Goal: Task Accomplishment & Management: Manage account settings

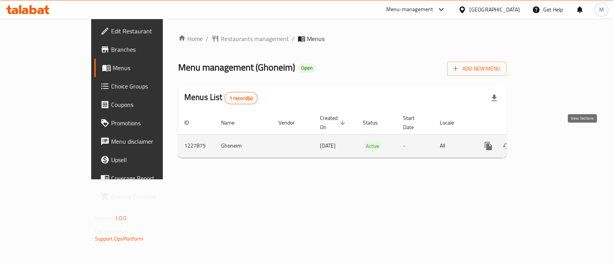
click at [547, 142] on icon "enhanced table" at bounding box center [543, 145] width 7 height 7
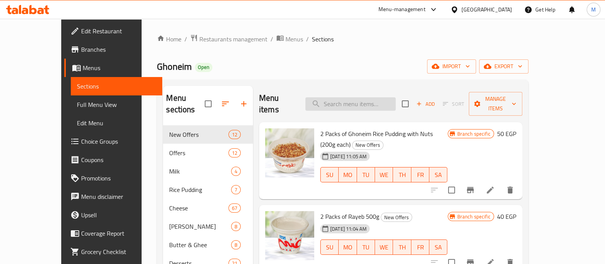
click at [358, 104] on input "search" at bounding box center [351, 103] width 90 height 13
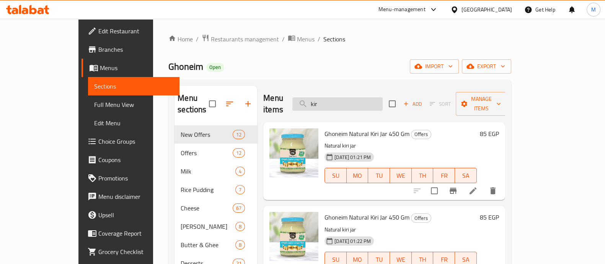
type input "kiri"
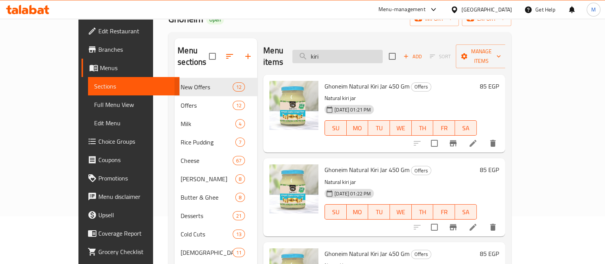
click at [342, 53] on input "kiri" at bounding box center [338, 56] width 90 height 13
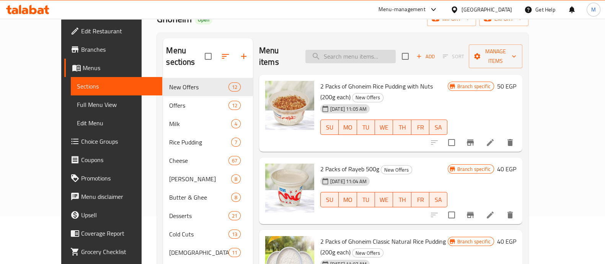
click at [363, 51] on input "search" at bounding box center [351, 56] width 90 height 13
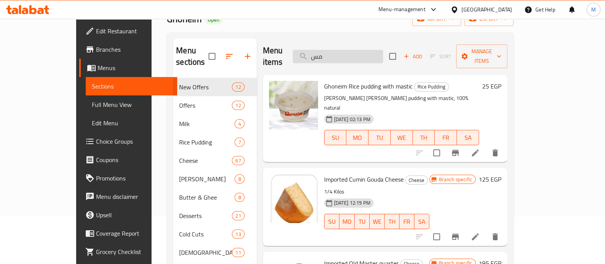
type input "م"
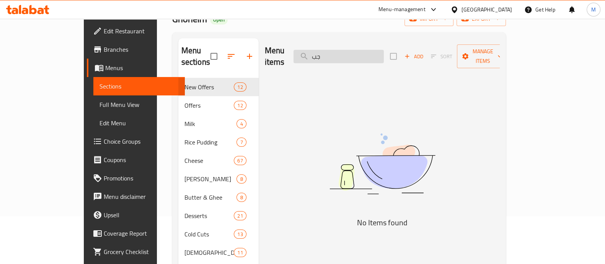
type input "ج"
type input "مستو"
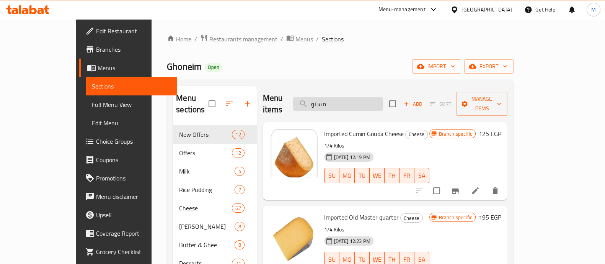
click at [348, 99] on input "مستو" at bounding box center [338, 103] width 90 height 13
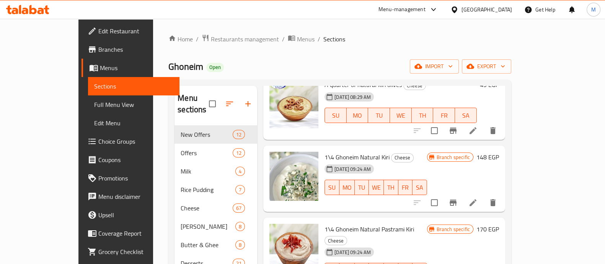
scroll to position [95, 0]
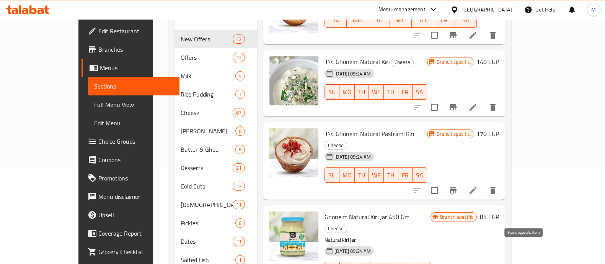
type input "kiri"
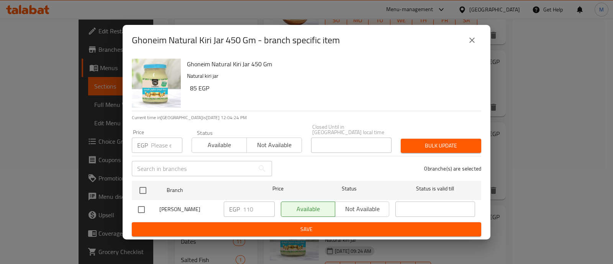
click at [157, 139] on input "number" at bounding box center [166, 144] width 31 height 15
type input "2"
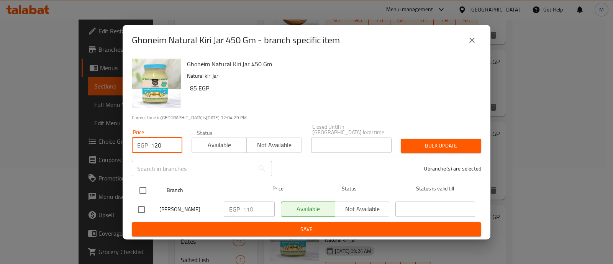
type input "120"
click at [143, 188] on input "checkbox" at bounding box center [143, 190] width 16 height 16
checkbox input "true"
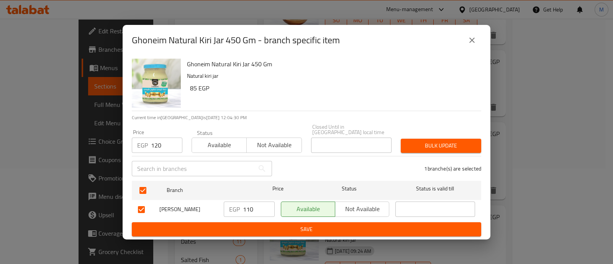
click at [430, 141] on span "Bulk update" at bounding box center [441, 146] width 68 height 10
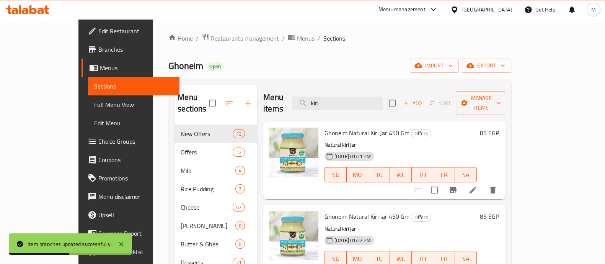
scroll to position [0, 0]
click at [340, 98] on input "kiri" at bounding box center [338, 103] width 90 height 13
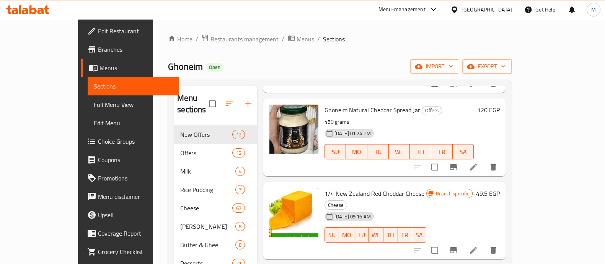
scroll to position [287, 0]
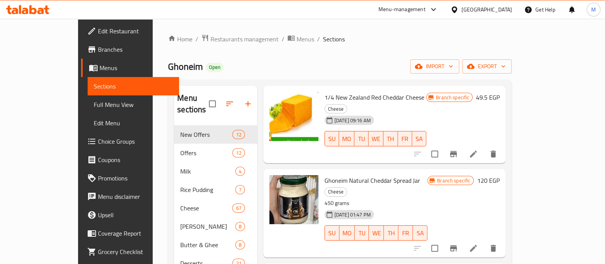
type input "chedd"
click at [457, 245] on icon "Branch-specific-item" at bounding box center [453, 248] width 7 height 6
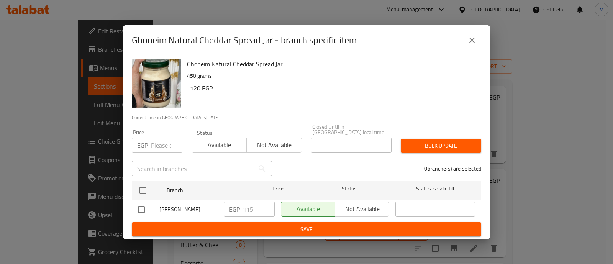
click at [163, 144] on input "number" at bounding box center [166, 144] width 31 height 15
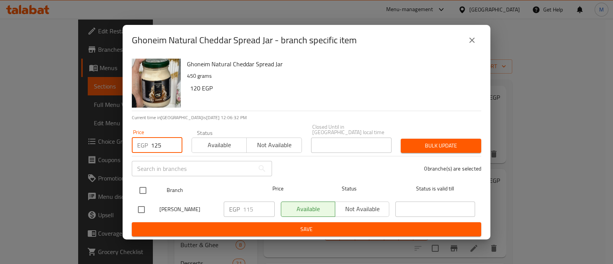
type input "125"
click at [144, 185] on input "checkbox" at bounding box center [143, 190] width 16 height 16
checkbox input "true"
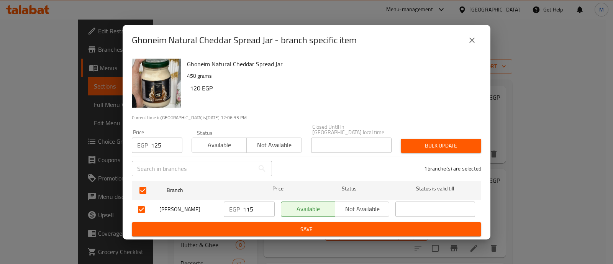
click at [440, 141] on span "Bulk update" at bounding box center [441, 146] width 68 height 10
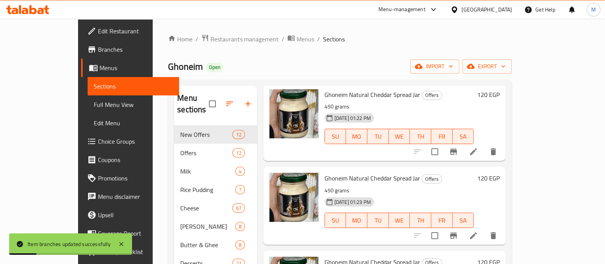
scroll to position [0, 0]
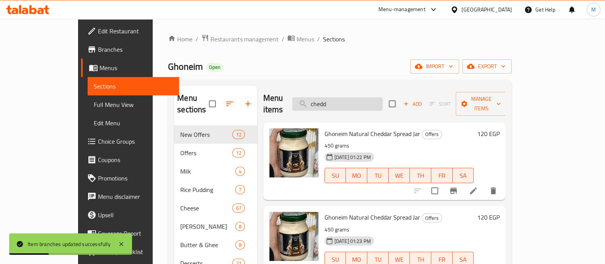
click at [347, 97] on input "chedd" at bounding box center [338, 103] width 90 height 13
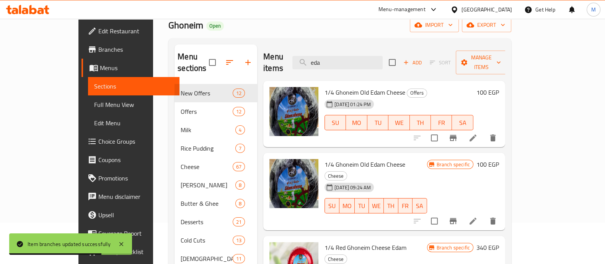
scroll to position [47, 0]
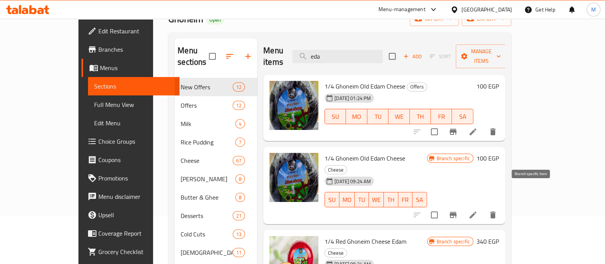
type input "eda"
click at [458, 210] on icon "Branch-specific-item" at bounding box center [453, 214] width 9 height 9
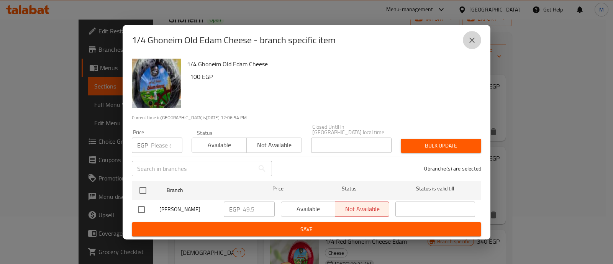
click at [473, 43] on icon "close" at bounding box center [471, 40] width 9 height 9
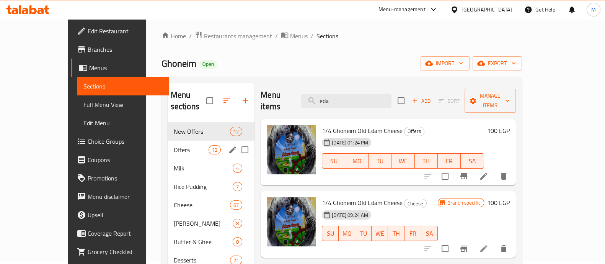
scroll to position [0, 0]
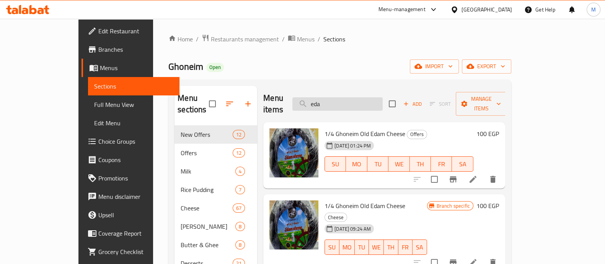
click at [348, 99] on input "eda" at bounding box center [338, 103] width 90 height 13
click at [347, 97] on input "eda" at bounding box center [338, 103] width 90 height 13
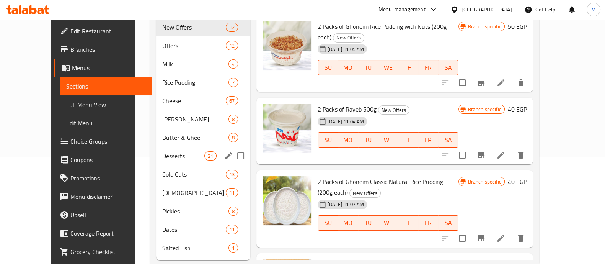
scroll to position [113, 0]
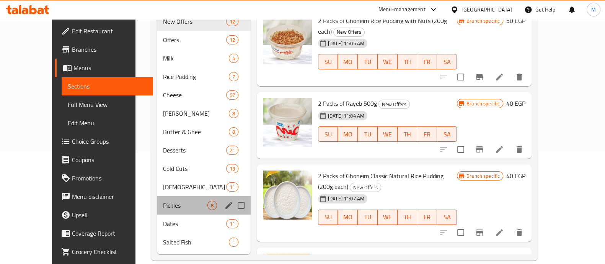
click at [162, 196] on div "Pickles 8" at bounding box center [204, 205] width 94 height 18
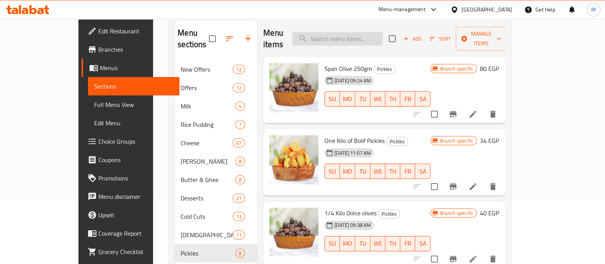
click at [373, 34] on input "search" at bounding box center [338, 38] width 90 height 13
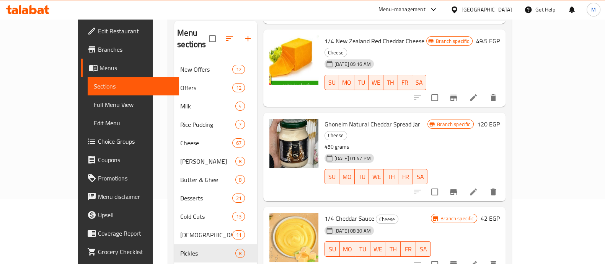
scroll to position [287, 0]
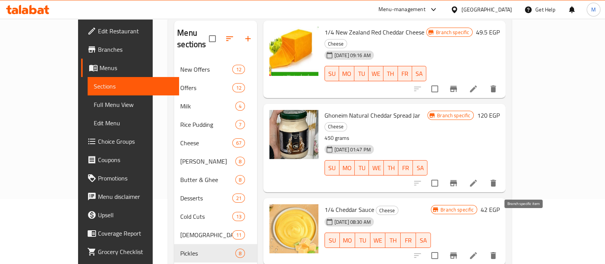
type input "cheddar"
click at [457, 252] on icon "Branch-specific-item" at bounding box center [453, 255] width 7 height 6
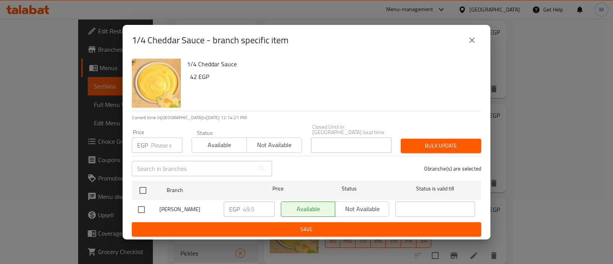
click at [160, 141] on input "number" at bounding box center [166, 144] width 31 height 15
click at [469, 48] on button "close" at bounding box center [472, 40] width 18 height 18
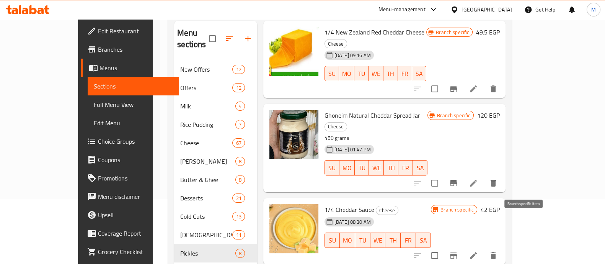
click at [458, 251] on icon "Branch-specific-item" at bounding box center [453, 255] width 9 height 9
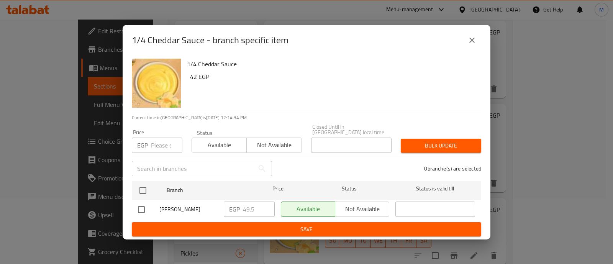
click at [262, 144] on span "Not available" at bounding box center [274, 144] width 49 height 11
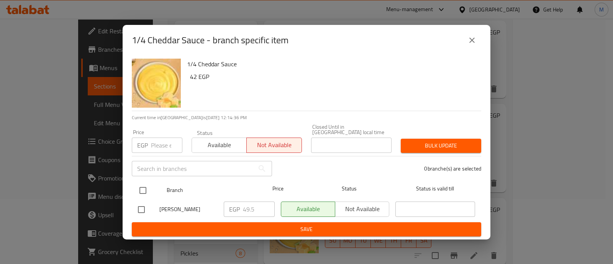
click at [147, 187] on input "checkbox" at bounding box center [143, 190] width 16 height 16
checkbox input "true"
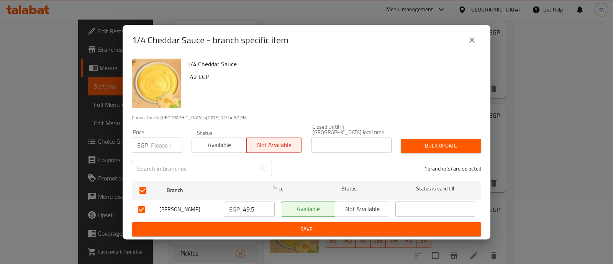
click at [362, 204] on span "Not available" at bounding box center [362, 208] width 48 height 11
click at [442, 144] on span "Bulk update" at bounding box center [441, 146] width 68 height 10
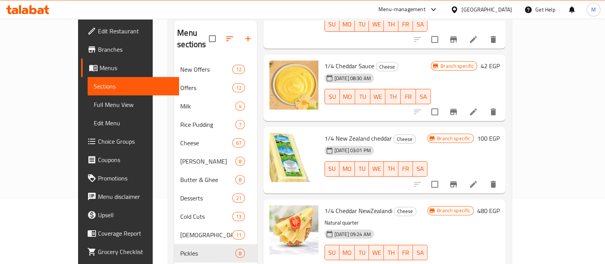
scroll to position [456, 0]
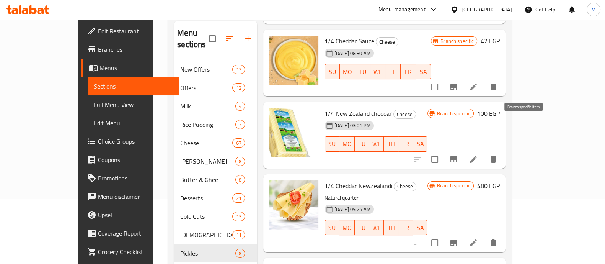
click at [458, 155] on icon "Branch-specific-item" at bounding box center [453, 159] width 9 height 9
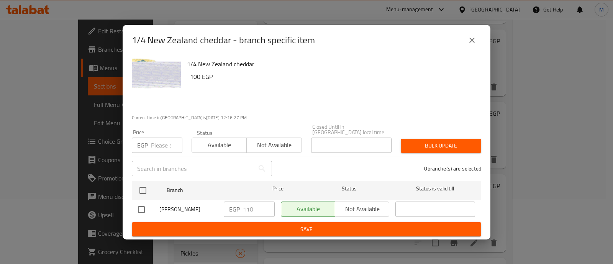
click at [168, 137] on input "number" at bounding box center [166, 144] width 31 height 15
type input "120"
click at [471, 38] on icon "close" at bounding box center [471, 40] width 9 height 9
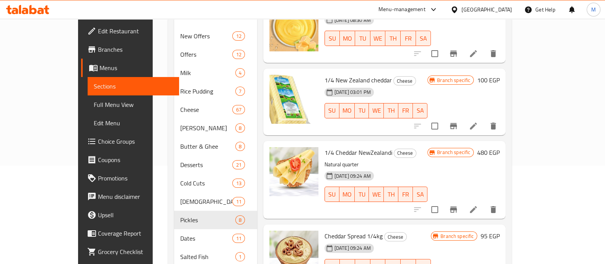
scroll to position [113, 0]
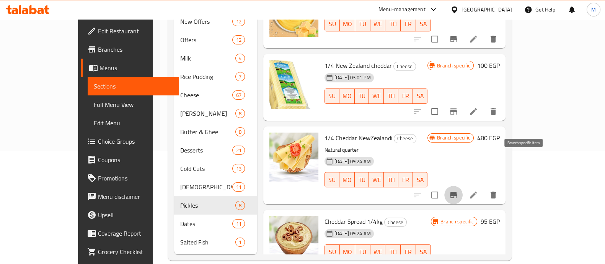
click at [458, 190] on icon "Branch-specific-item" at bounding box center [453, 194] width 9 height 9
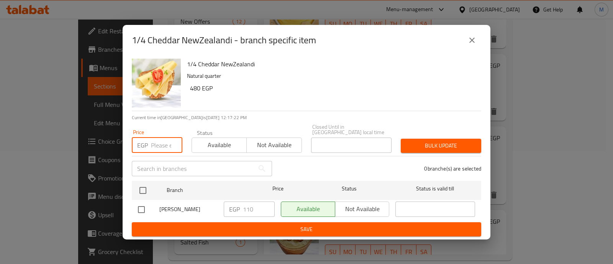
click at [157, 140] on input "number" at bounding box center [166, 144] width 31 height 15
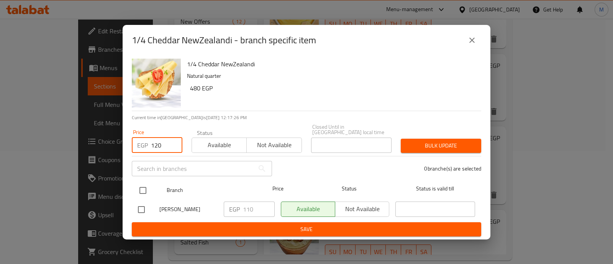
type input "120"
click at [147, 184] on input "checkbox" at bounding box center [143, 190] width 16 height 16
checkbox input "true"
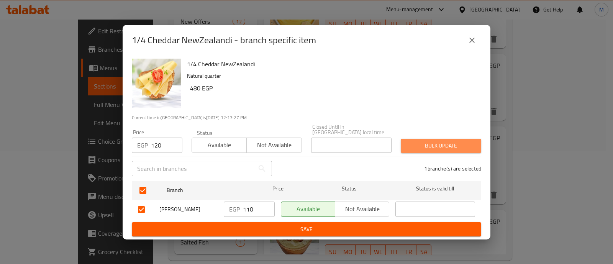
click at [418, 141] on span "Bulk update" at bounding box center [441, 146] width 68 height 10
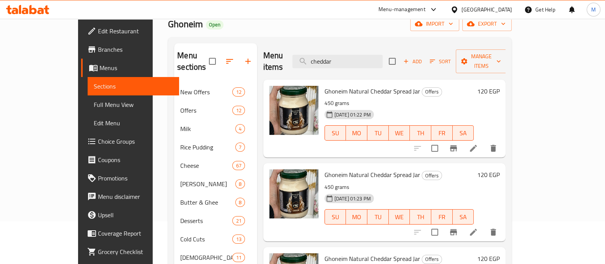
scroll to position [0, 0]
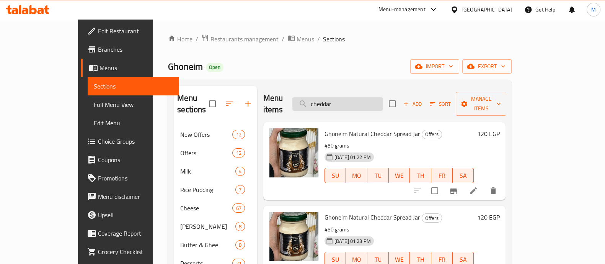
click at [346, 100] on input "cheddar" at bounding box center [338, 103] width 90 height 13
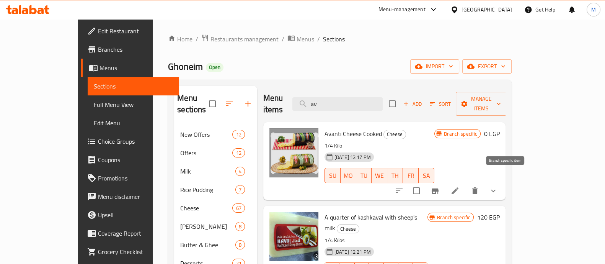
type input "av"
click at [440, 186] on icon "Branch-specific-item" at bounding box center [435, 190] width 9 height 9
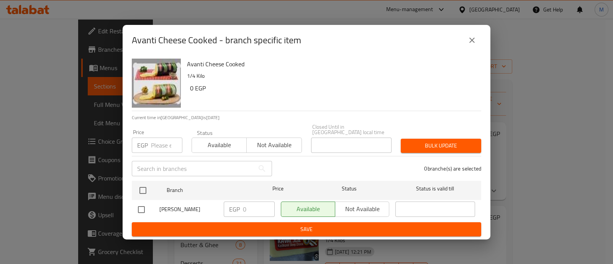
click at [161, 142] on input "number" at bounding box center [166, 144] width 31 height 15
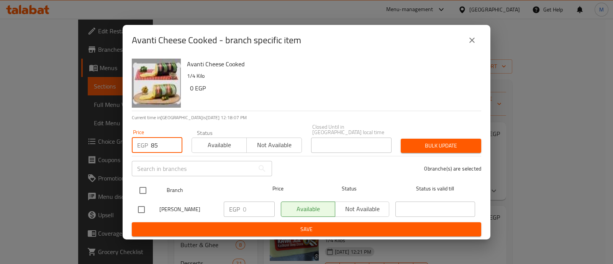
type input "85"
click at [145, 187] on input "checkbox" at bounding box center [143, 190] width 16 height 16
checkbox input "true"
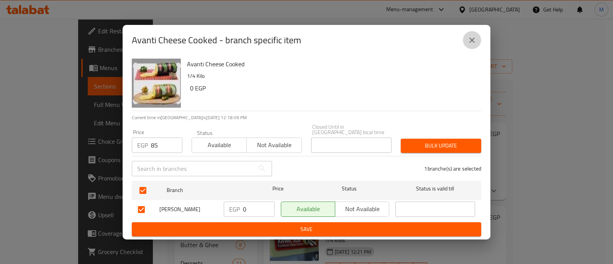
click at [471, 45] on icon "close" at bounding box center [471, 40] width 9 height 9
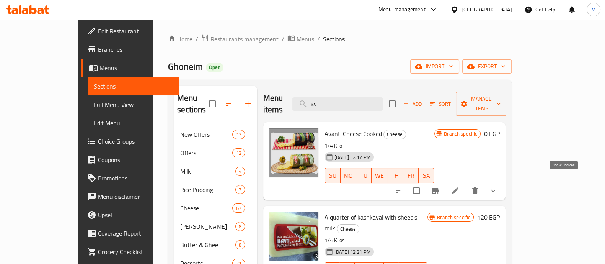
click at [498, 186] on icon "show more" at bounding box center [493, 190] width 9 height 9
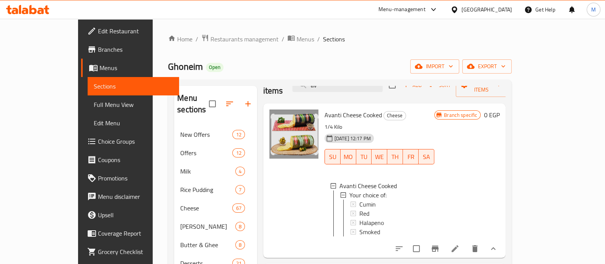
scroll to position [47, 0]
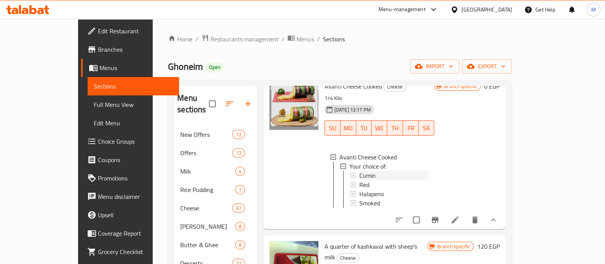
click at [362, 171] on div "Cumin" at bounding box center [394, 175] width 69 height 9
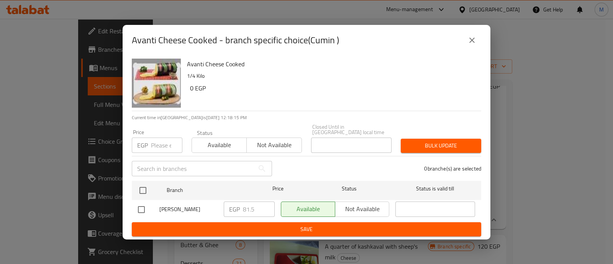
drag, startPoint x: 155, startPoint y: 145, endPoint x: 159, endPoint y: 145, distance: 3.8
click at [155, 146] on input "number" at bounding box center [166, 144] width 31 height 15
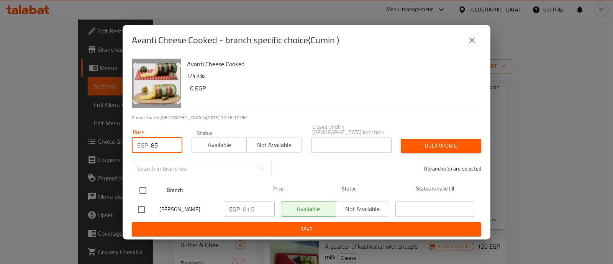
type input "85"
click at [143, 187] on input "checkbox" at bounding box center [143, 190] width 16 height 16
checkbox input "true"
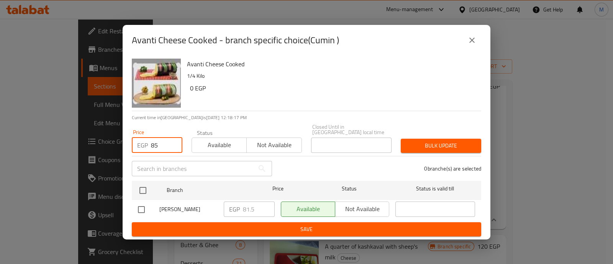
checkbox input "true"
click at [461, 142] on span "Bulk update" at bounding box center [441, 146] width 68 height 10
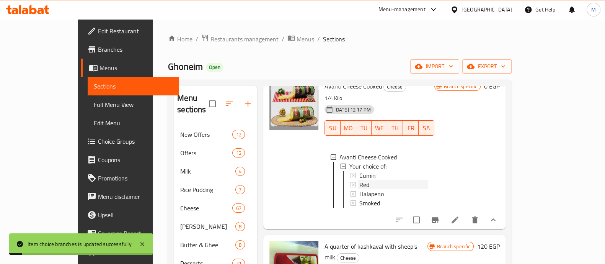
click at [360, 180] on div "Red" at bounding box center [394, 184] width 69 height 9
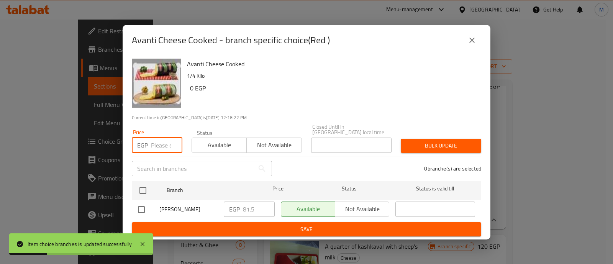
click at [157, 144] on input "number" at bounding box center [166, 144] width 31 height 15
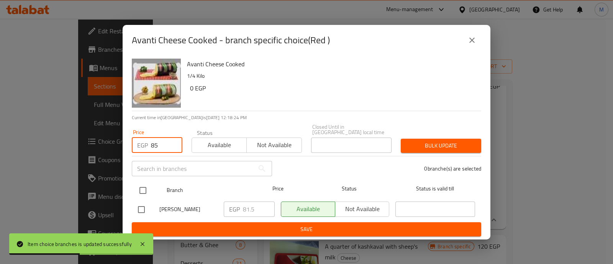
type input "85"
click at [141, 188] on input "checkbox" at bounding box center [143, 190] width 16 height 16
checkbox input "true"
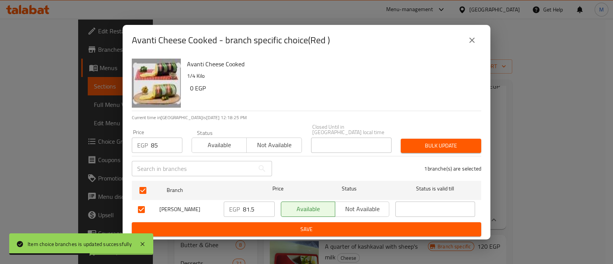
click at [437, 134] on div "Bulk update" at bounding box center [441, 145] width 90 height 23
click at [433, 141] on span "Bulk update" at bounding box center [441, 146] width 68 height 10
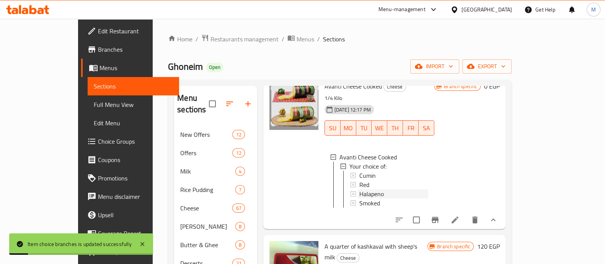
click at [362, 189] on span "Halapeno" at bounding box center [372, 193] width 25 height 9
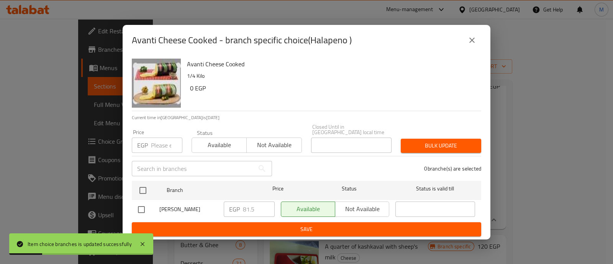
click at [160, 141] on input "number" at bounding box center [166, 144] width 31 height 15
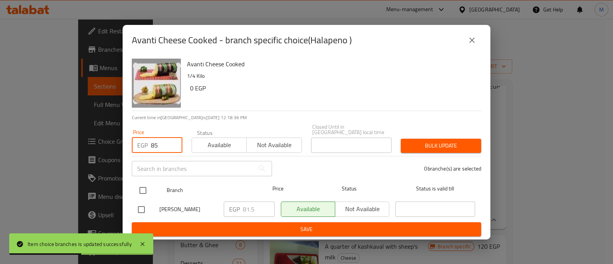
type input "85"
click at [146, 186] on input "checkbox" at bounding box center [143, 190] width 16 height 16
checkbox input "true"
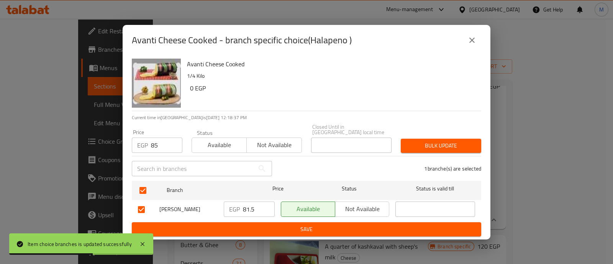
click at [440, 144] on span "Bulk update" at bounding box center [441, 146] width 68 height 10
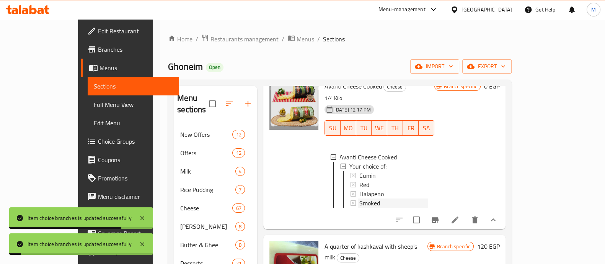
click at [364, 198] on div "Smoked" at bounding box center [394, 202] width 69 height 9
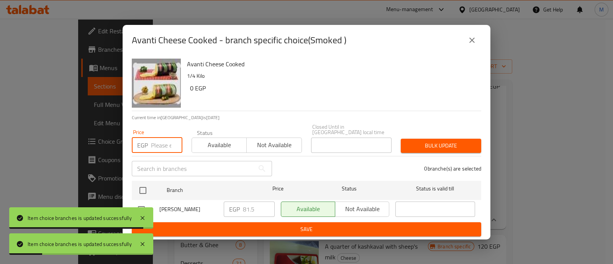
click at [167, 142] on input "number" at bounding box center [166, 144] width 31 height 15
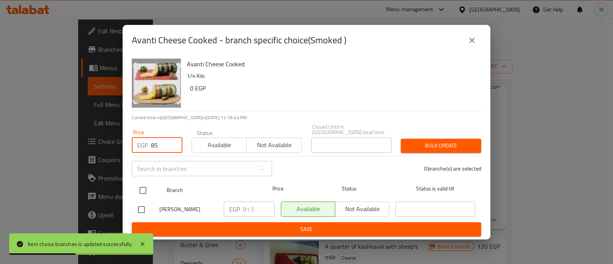
type input "85"
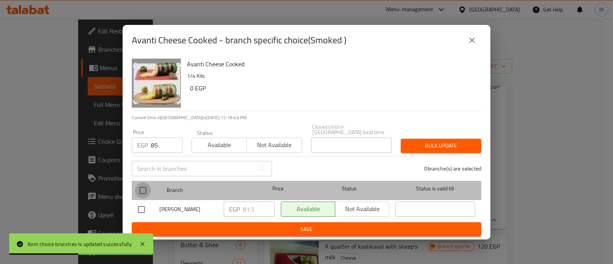
click at [144, 186] on input "checkbox" at bounding box center [143, 190] width 16 height 16
checkbox input "true"
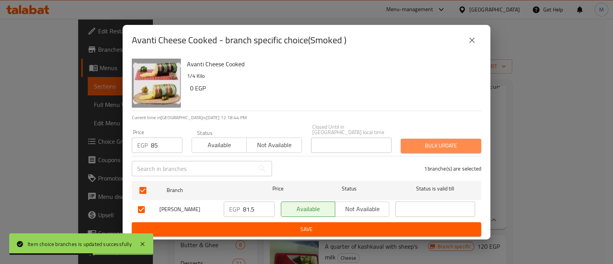
click at [432, 144] on span "Bulk update" at bounding box center [441, 146] width 68 height 10
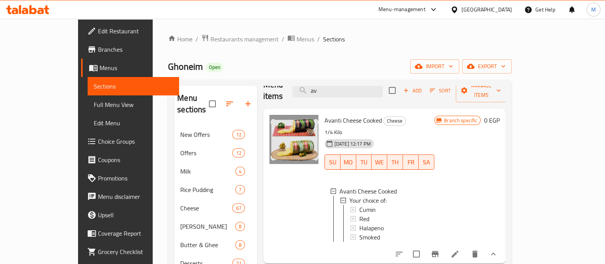
scroll to position [0, 0]
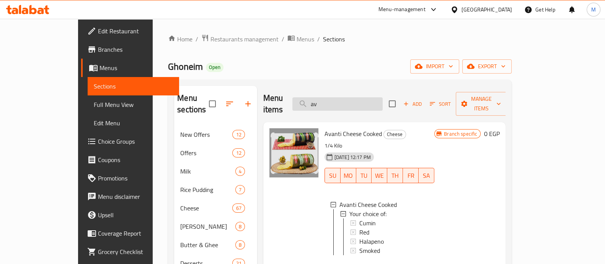
click at [350, 97] on input "av" at bounding box center [338, 103] width 90 height 13
type input "a"
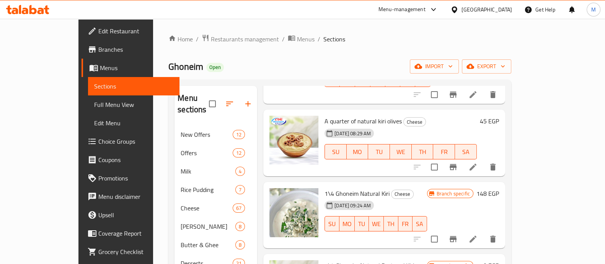
scroll to position [467, 0]
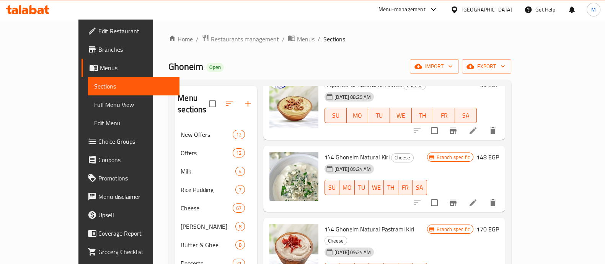
type input "kir"
click at [458, 198] on icon "Branch-specific-item" at bounding box center [453, 202] width 9 height 9
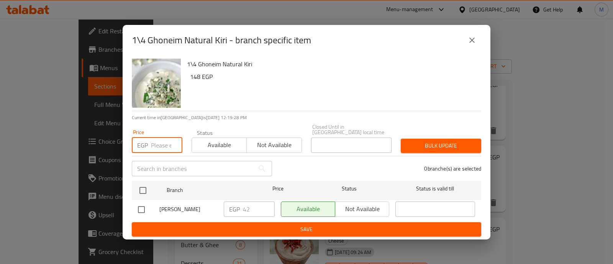
click at [153, 141] on input "number" at bounding box center [166, 144] width 31 height 15
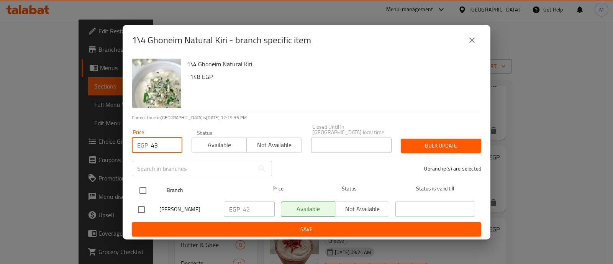
type input "43"
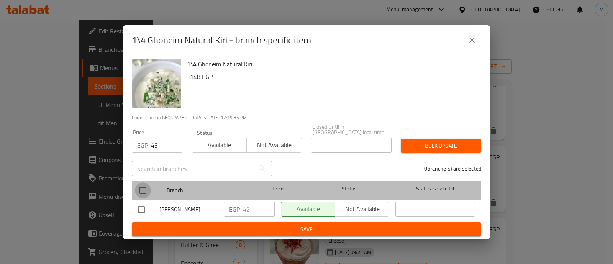
click at [146, 183] on input "checkbox" at bounding box center [143, 190] width 16 height 16
checkbox input "true"
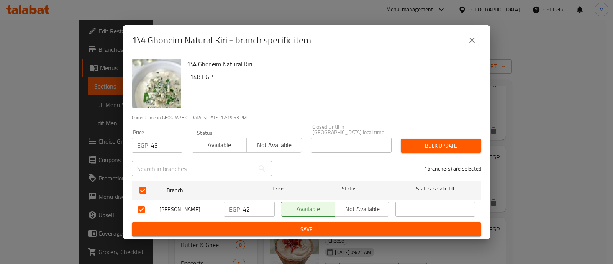
click at [428, 143] on span "Bulk update" at bounding box center [441, 146] width 68 height 10
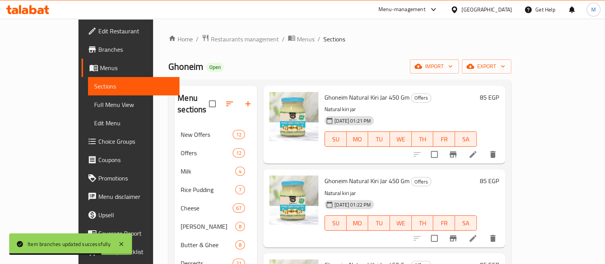
scroll to position [0, 0]
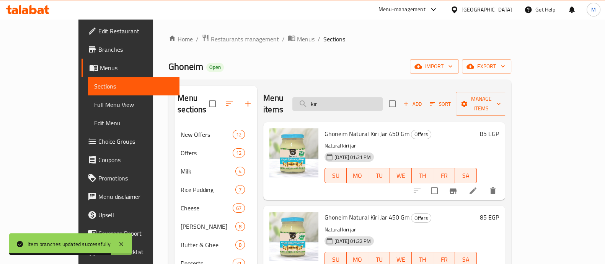
click at [340, 100] on input "kir" at bounding box center [338, 103] width 90 height 13
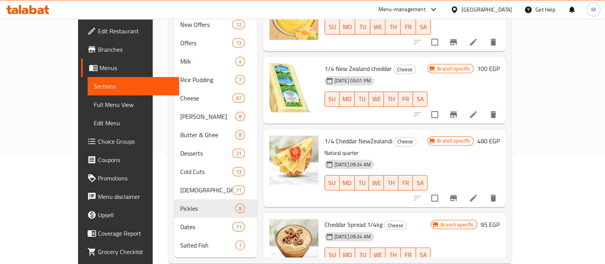
scroll to position [113, 0]
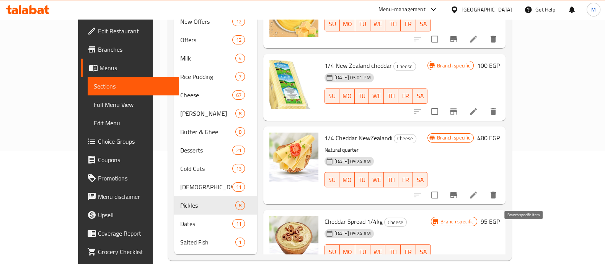
type input "chedd"
click at [458, 263] on icon "Branch-specific-item" at bounding box center [453, 267] width 9 height 9
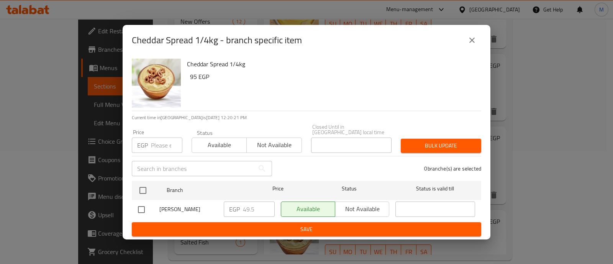
click at [161, 142] on input "number" at bounding box center [166, 144] width 31 height 15
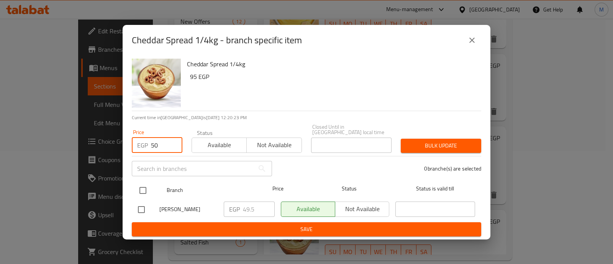
type input "50"
click at [141, 185] on input "checkbox" at bounding box center [143, 190] width 16 height 16
checkbox input "true"
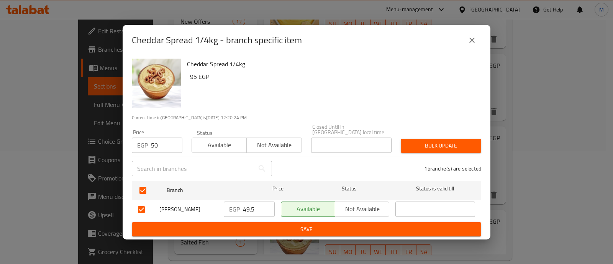
click at [451, 142] on span "Bulk update" at bounding box center [441, 146] width 68 height 10
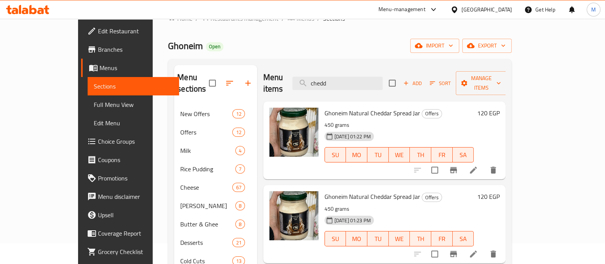
scroll to position [0, 0]
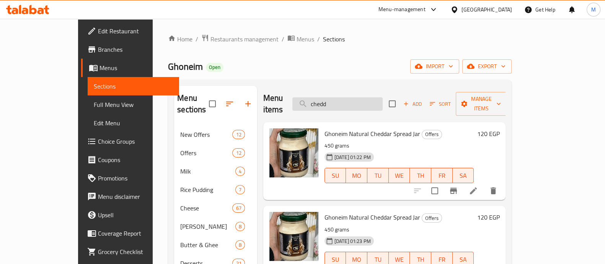
click at [347, 97] on input "chedd" at bounding box center [338, 103] width 90 height 13
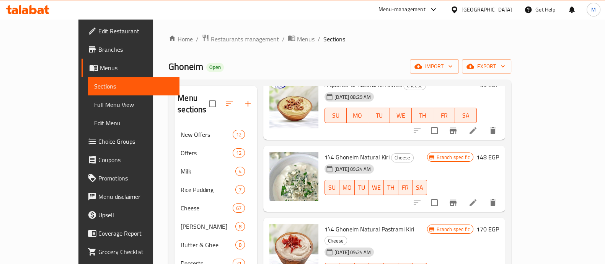
scroll to position [47, 0]
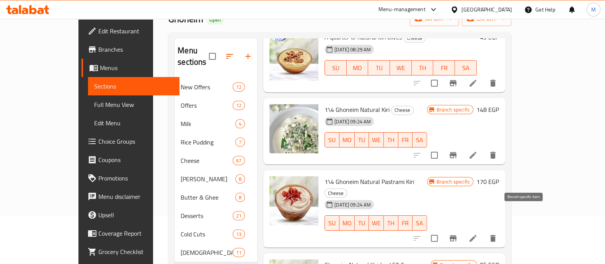
type input "kiri"
click at [457, 235] on icon "Branch-specific-item" at bounding box center [453, 238] width 7 height 6
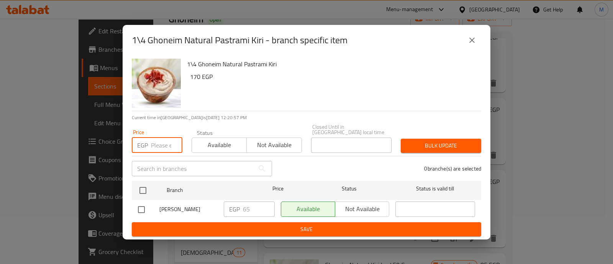
click at [157, 137] on input "number" at bounding box center [166, 144] width 31 height 15
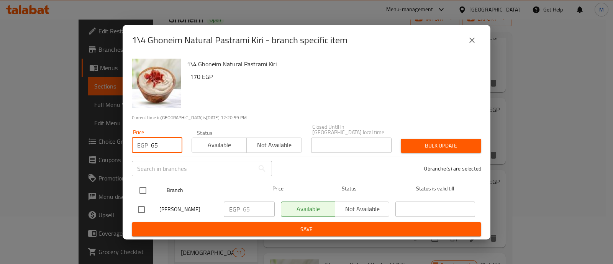
type input "65"
click at [146, 187] on input "checkbox" at bounding box center [143, 190] width 16 height 16
checkbox input "true"
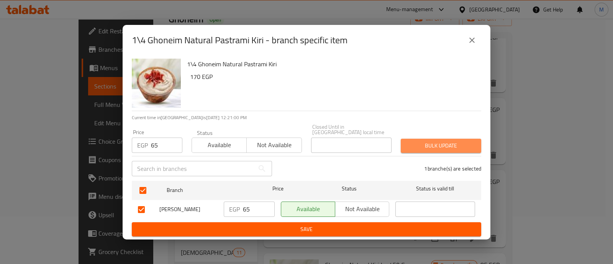
click at [435, 145] on span "Bulk update" at bounding box center [441, 146] width 68 height 10
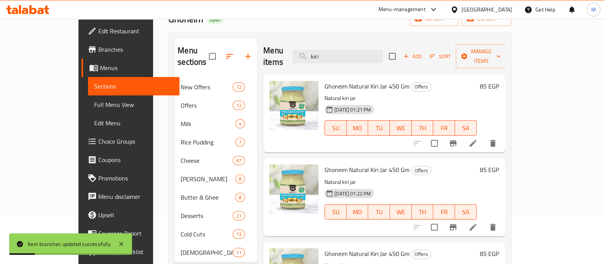
scroll to position [0, 0]
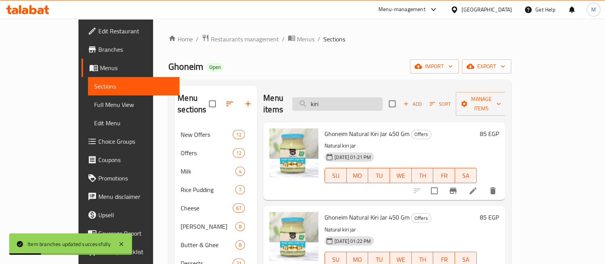
click at [341, 102] on input "kiri" at bounding box center [338, 103] width 90 height 13
click at [341, 101] on input "kiri" at bounding box center [338, 103] width 90 height 13
click at [343, 100] on input "kiri" at bounding box center [338, 103] width 90 height 13
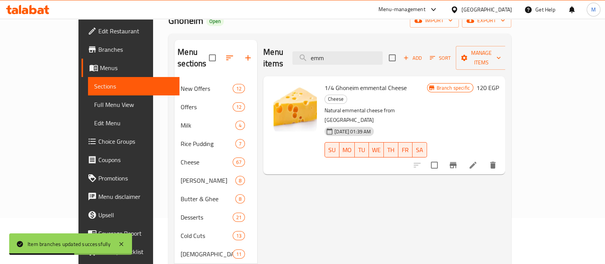
scroll to position [47, 0]
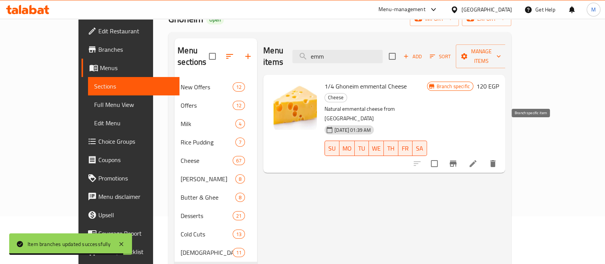
type input "emm"
click at [457, 160] on icon "Branch-specific-item" at bounding box center [453, 163] width 7 height 6
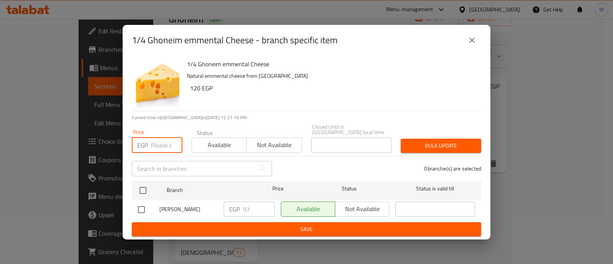
click at [157, 140] on input "number" at bounding box center [166, 144] width 31 height 15
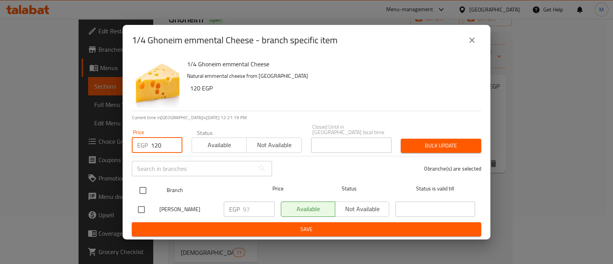
type input "120"
click at [147, 185] on input "checkbox" at bounding box center [143, 190] width 16 height 16
checkbox input "true"
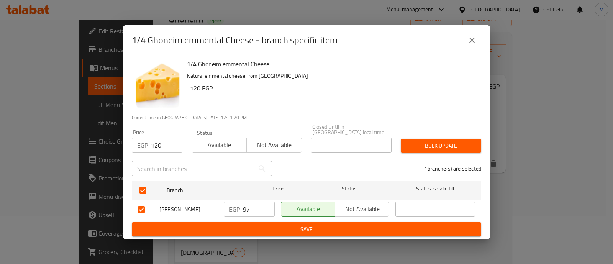
click at [422, 141] on span "Bulk update" at bounding box center [441, 146] width 68 height 10
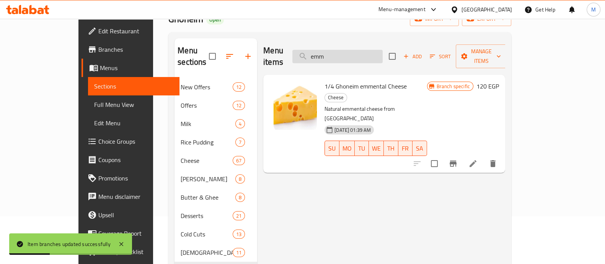
click at [348, 54] on input "emm" at bounding box center [338, 56] width 90 height 13
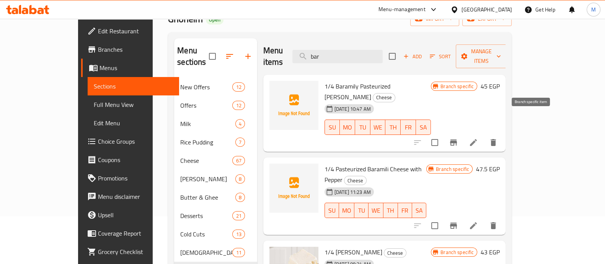
type input "bar"
click at [458, 138] on icon "Branch-specific-item" at bounding box center [453, 142] width 9 height 9
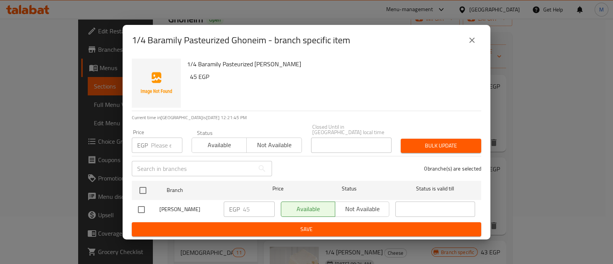
click at [158, 142] on input "number" at bounding box center [166, 144] width 31 height 15
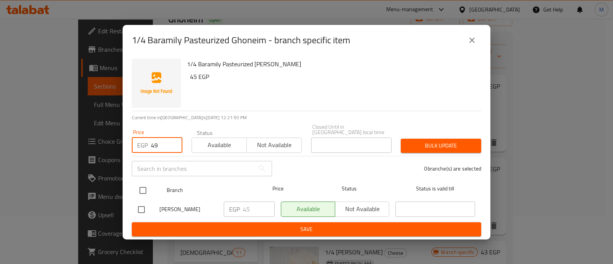
type input "49"
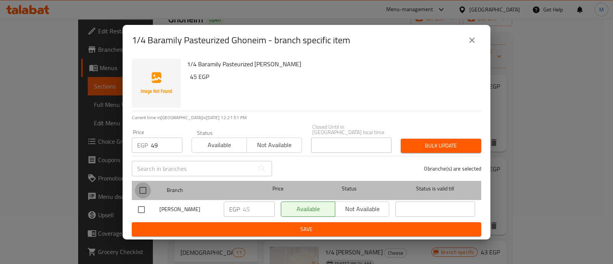
click at [144, 190] on input "checkbox" at bounding box center [143, 190] width 16 height 16
checkbox input "true"
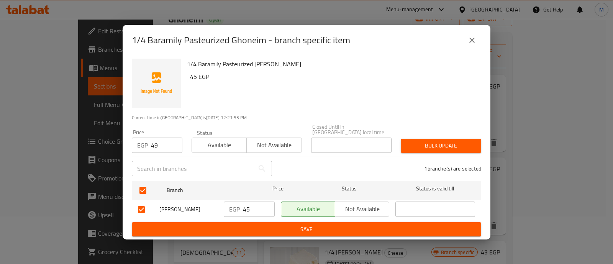
click at [435, 143] on span "Bulk update" at bounding box center [441, 146] width 68 height 10
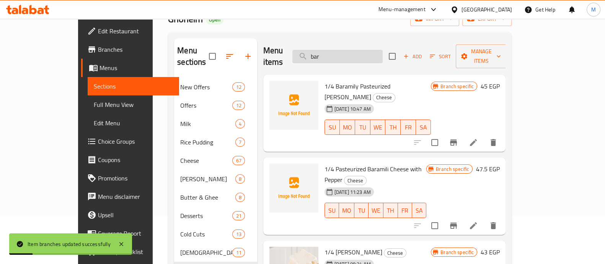
click at [349, 51] on input "bar" at bounding box center [338, 56] width 90 height 13
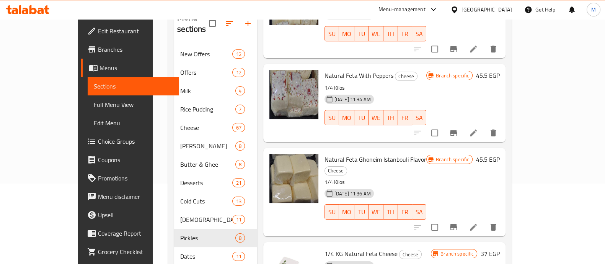
scroll to position [95, 0]
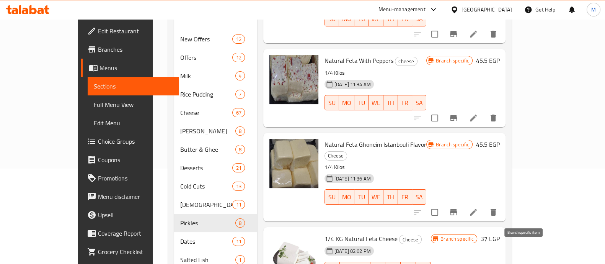
type input "feta"
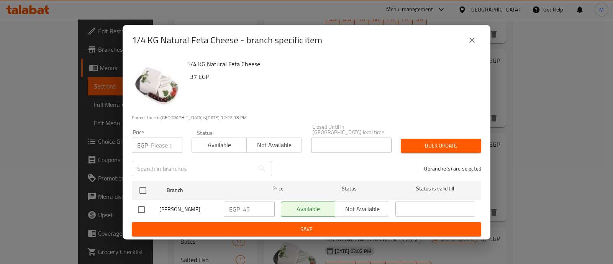
click at [157, 146] on input "number" at bounding box center [166, 144] width 31 height 15
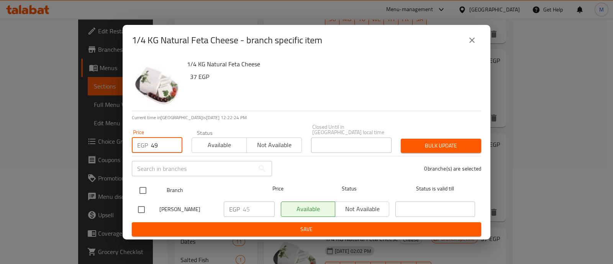
type input "49"
click at [147, 185] on input "checkbox" at bounding box center [143, 190] width 16 height 16
checkbox input "true"
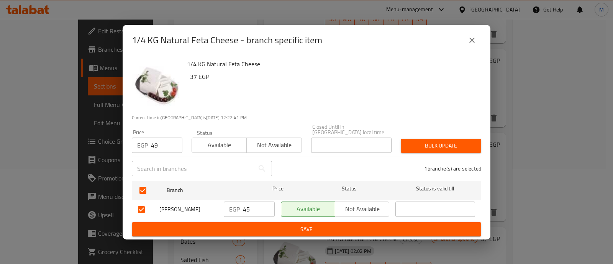
click at [454, 139] on button "Bulk update" at bounding box center [441, 146] width 80 height 14
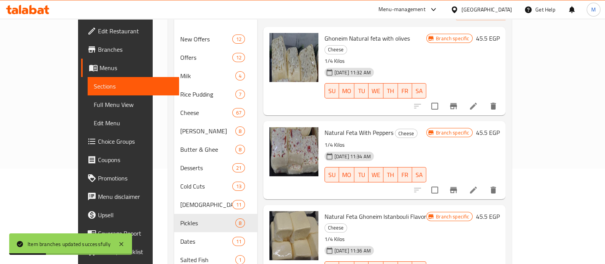
scroll to position [0, 0]
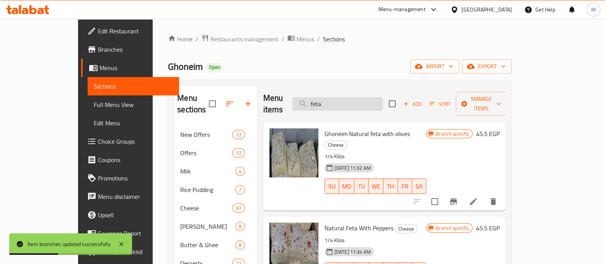
click at [347, 97] on input "feta" at bounding box center [338, 103] width 90 height 13
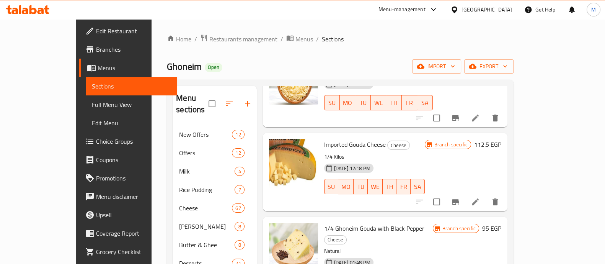
scroll to position [287, 0]
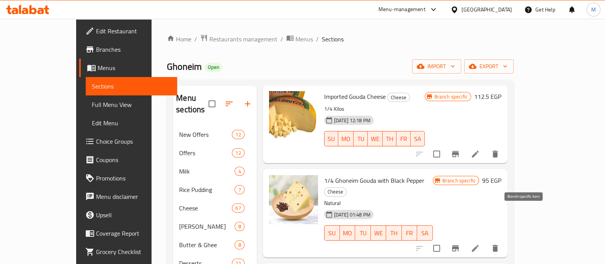
click at [459, 245] on icon "Branch-specific-item" at bounding box center [455, 248] width 7 height 6
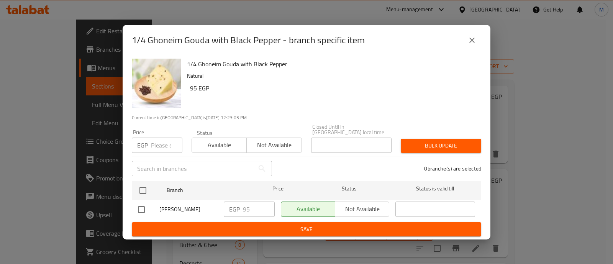
click at [470, 43] on icon "close" at bounding box center [471, 40] width 9 height 9
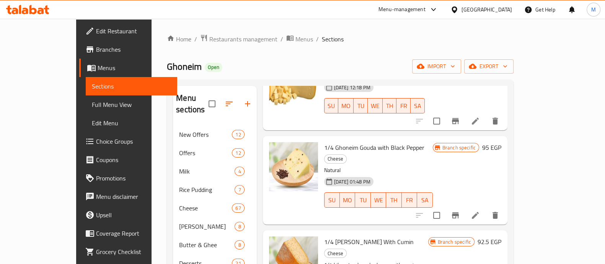
scroll to position [335, 0]
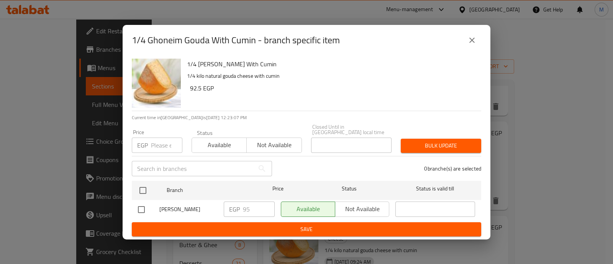
click at [468, 44] on icon "close" at bounding box center [471, 40] width 9 height 9
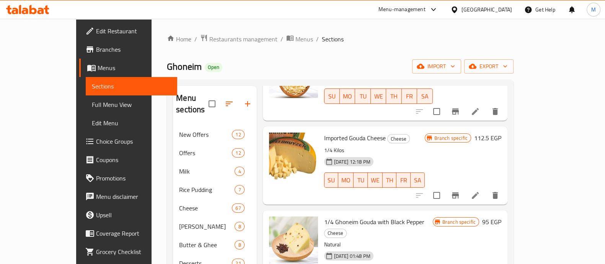
scroll to position [0, 0]
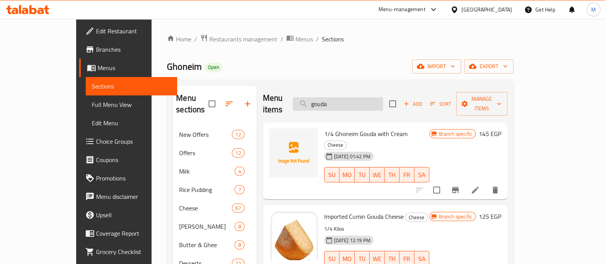
click at [348, 98] on input "gouda" at bounding box center [338, 103] width 90 height 13
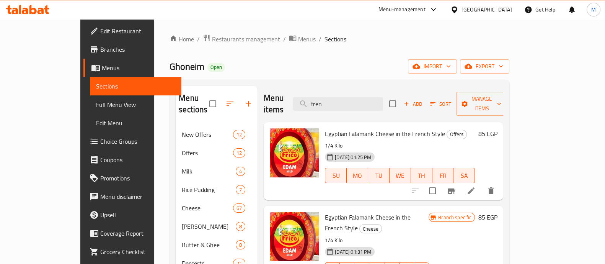
scroll to position [47, 0]
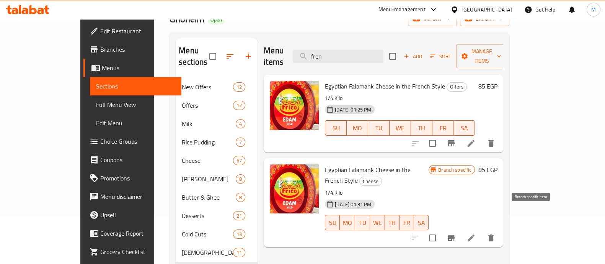
type input "fren"
click at [456, 233] on icon "Branch-specific-item" at bounding box center [451, 237] width 9 height 9
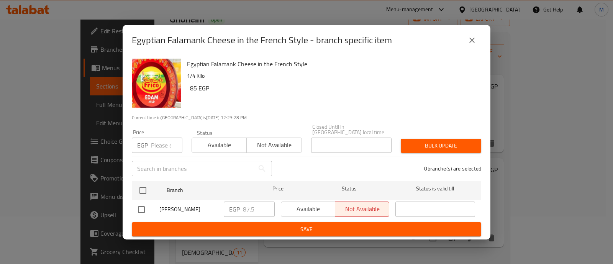
click at [161, 142] on input "number" at bounding box center [166, 144] width 31 height 15
type input "72"
click at [473, 41] on icon "close" at bounding box center [471, 40] width 5 height 5
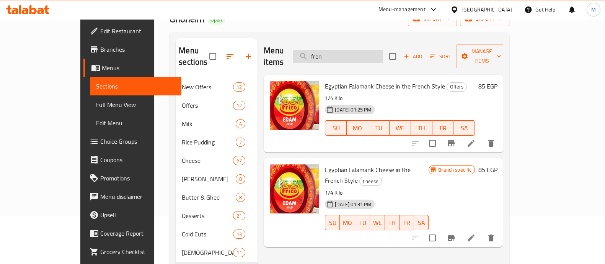
click at [357, 51] on input "fren" at bounding box center [338, 56] width 90 height 13
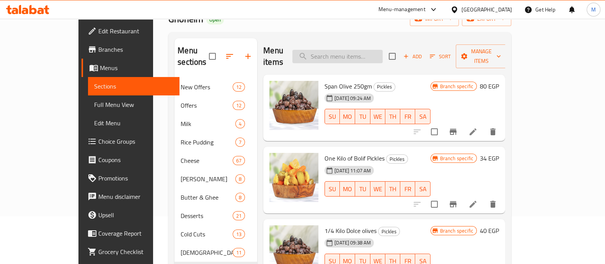
click at [361, 50] on input "search" at bounding box center [338, 56] width 90 height 13
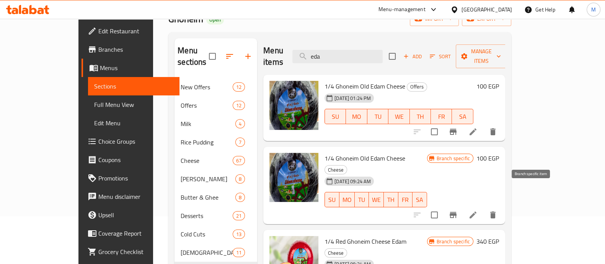
type input "eda"
click at [457, 212] on icon "Branch-specific-item" at bounding box center [453, 215] width 7 height 6
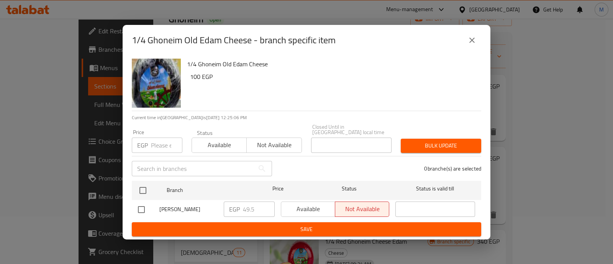
click at [155, 137] on input "number" at bounding box center [166, 144] width 31 height 15
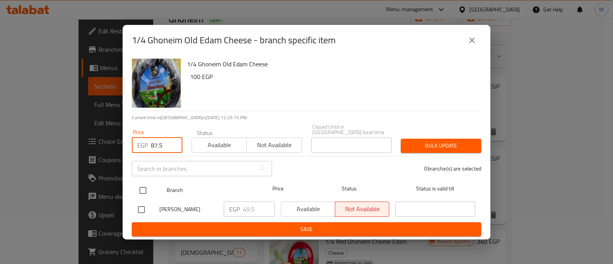
type input "87.5"
click at [140, 187] on input "checkbox" at bounding box center [143, 190] width 16 height 16
checkbox input "true"
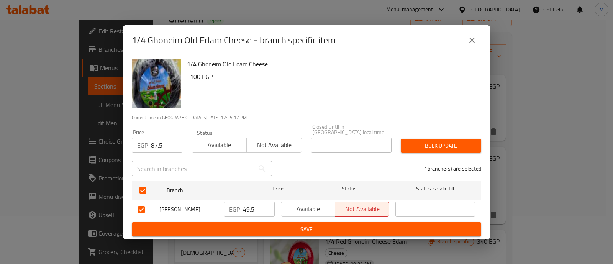
click at [450, 141] on span "Bulk update" at bounding box center [441, 146] width 68 height 10
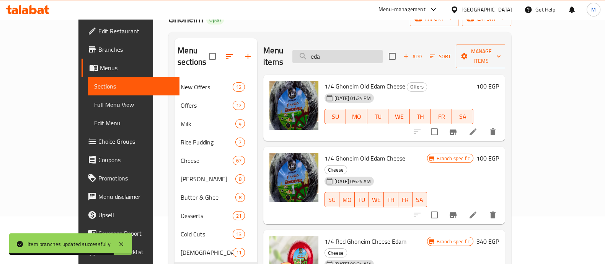
click at [348, 50] on input "eda" at bounding box center [338, 56] width 90 height 13
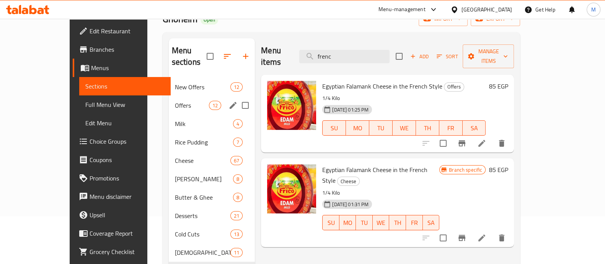
type input "frenc"
drag, startPoint x: 230, startPoint y: 93, endPoint x: 226, endPoint y: 96, distance: 5.4
click at [237, 97] on input "Menu sections" at bounding box center [245, 105] width 16 height 16
checkbox input "true"
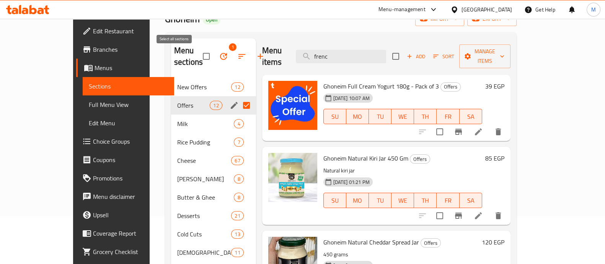
click at [198, 54] on input "checkbox" at bounding box center [206, 56] width 16 height 16
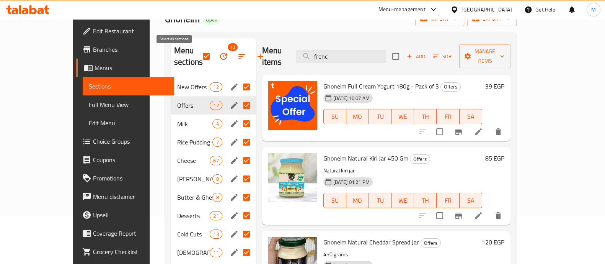
click at [198, 54] on input "checkbox" at bounding box center [206, 56] width 16 height 16
checkbox input "false"
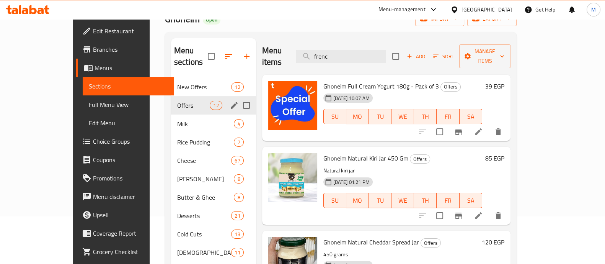
click at [239, 97] on input "Menu sections" at bounding box center [247, 105] width 16 height 16
checkbox input "true"
click at [220, 54] on icon "button" at bounding box center [223, 56] width 7 height 7
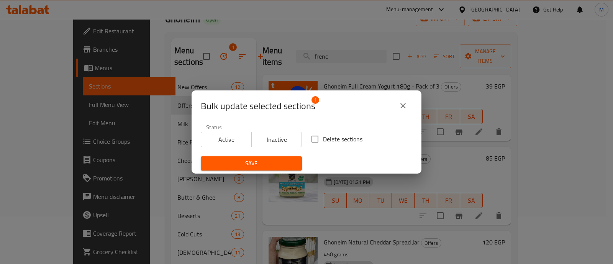
click at [313, 138] on input "Delete sections" at bounding box center [315, 139] width 16 height 16
checkbox input "true"
click at [266, 160] on span "Save" at bounding box center [251, 164] width 89 height 10
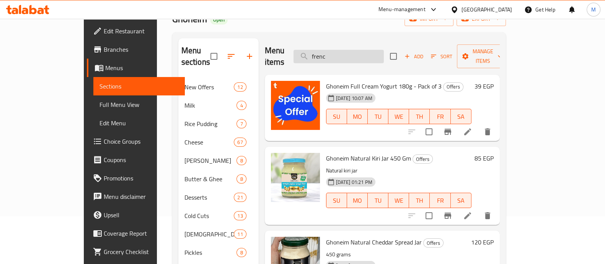
click at [369, 51] on input "frenc" at bounding box center [339, 56] width 90 height 13
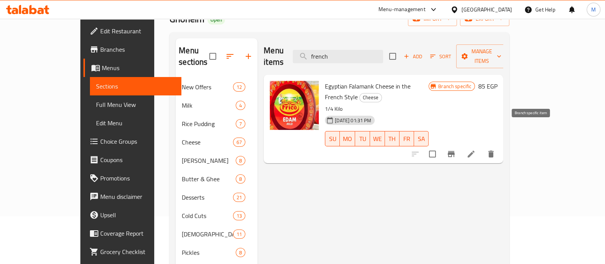
type input "french"
click at [456, 149] on icon "Branch-specific-item" at bounding box center [451, 153] width 9 height 9
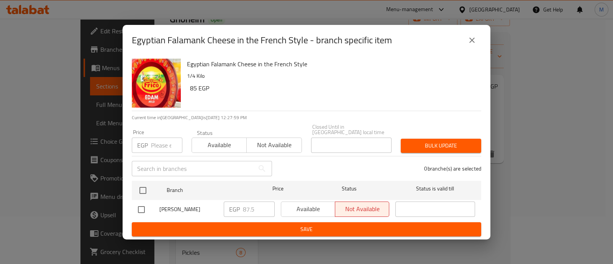
click at [157, 142] on input "number" at bounding box center [166, 144] width 31 height 15
click at [161, 141] on input "number" at bounding box center [166, 144] width 31 height 15
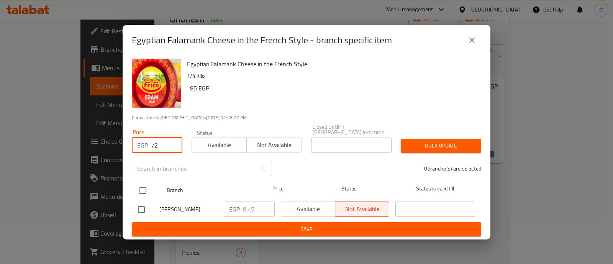
type input "72"
click at [144, 189] on input "checkbox" at bounding box center [143, 190] width 16 height 16
checkbox input "true"
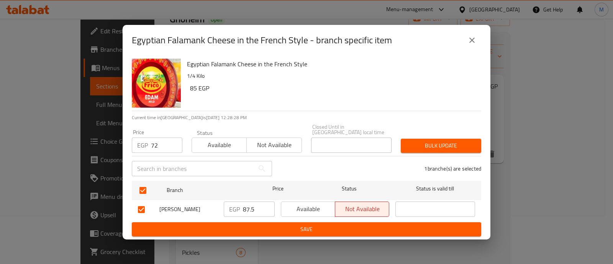
click at [452, 146] on span "Bulk update" at bounding box center [441, 146] width 68 height 10
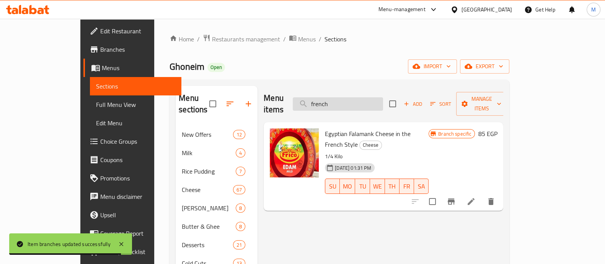
click at [350, 97] on input "french" at bounding box center [338, 103] width 90 height 13
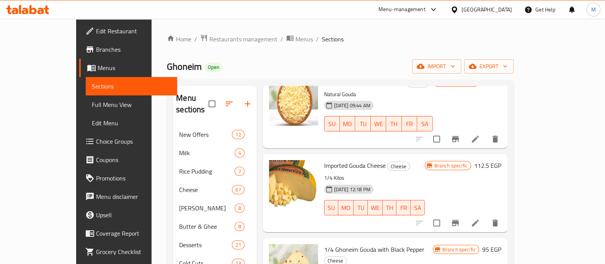
scroll to position [287, 0]
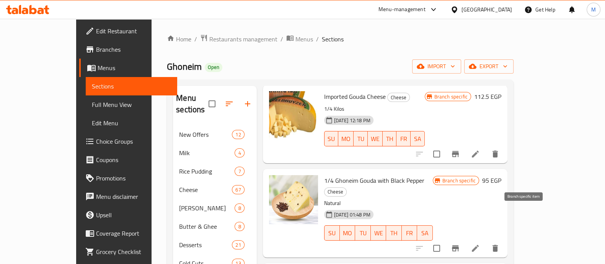
type input "gouda"
click at [459, 245] on icon "Branch-specific-item" at bounding box center [455, 248] width 7 height 6
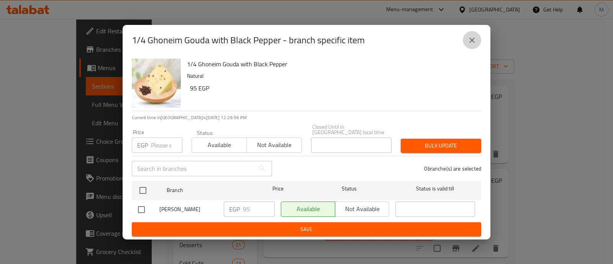
click at [469, 39] on icon "close" at bounding box center [471, 40] width 9 height 9
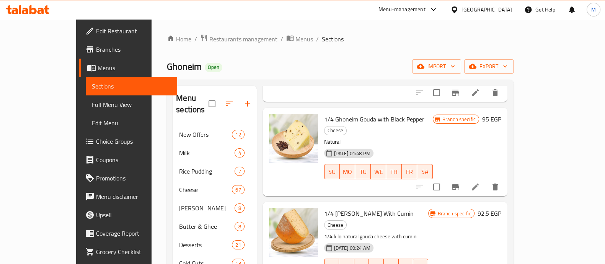
scroll to position [383, 0]
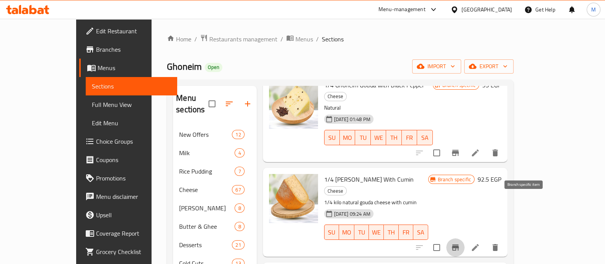
click at [460, 243] on icon "Branch-specific-item" at bounding box center [455, 247] width 9 height 9
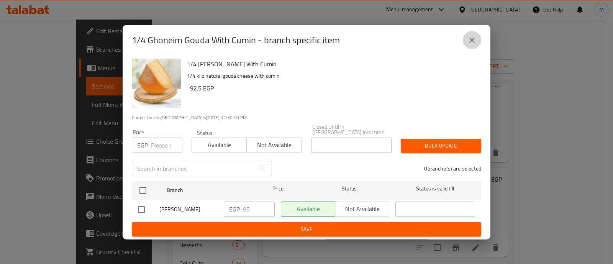
click at [468, 44] on icon "close" at bounding box center [471, 40] width 9 height 9
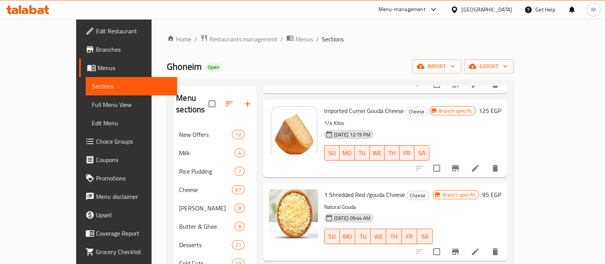
scroll to position [0, 0]
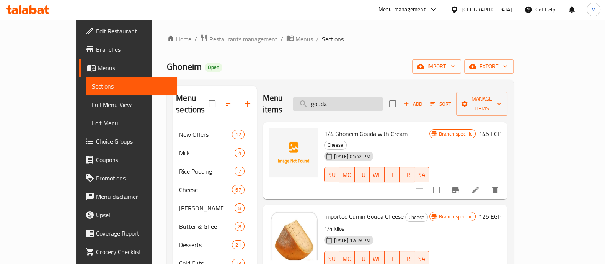
click at [342, 98] on input "gouda" at bounding box center [338, 103] width 90 height 13
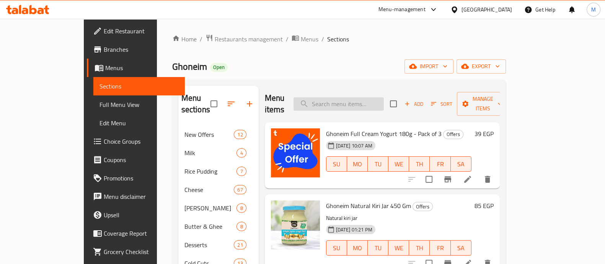
click at [354, 97] on input "search" at bounding box center [339, 103] width 90 height 13
click at [349, 73] on div "Ghoneim Open import export" at bounding box center [339, 66] width 334 height 14
click at [376, 72] on div "Ghoneim Open import export" at bounding box center [339, 66] width 334 height 14
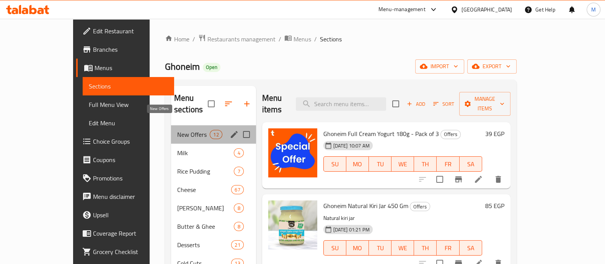
click at [177, 130] on span "New Offers" at bounding box center [193, 134] width 33 height 9
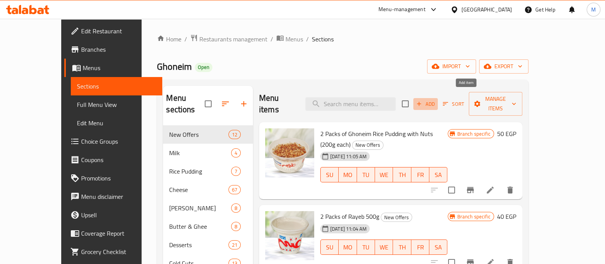
click at [436, 100] on span "Add" at bounding box center [425, 104] width 21 height 9
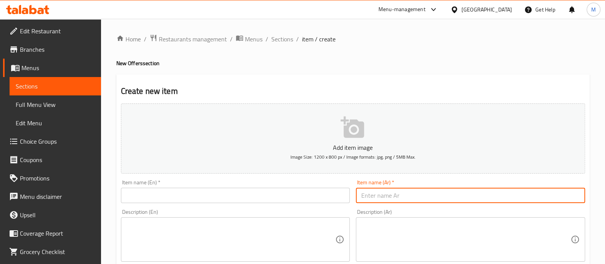
click at [402, 188] on input "text" at bounding box center [470, 195] width 229 height 15
paste input "كيلو مخلل + ربع هدية"
type input "كيلو مخلل + ربع هدية"
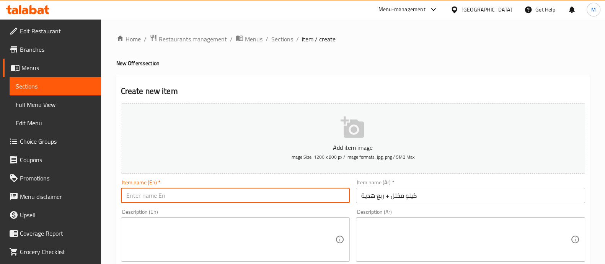
click at [154, 193] on input "text" at bounding box center [235, 195] width 229 height 15
paste input "1 kg pickles + 1/4 free"
type input "1 kg pickles + 1/4 free"
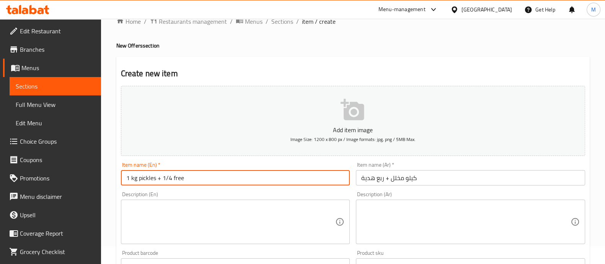
scroll to position [98, 0]
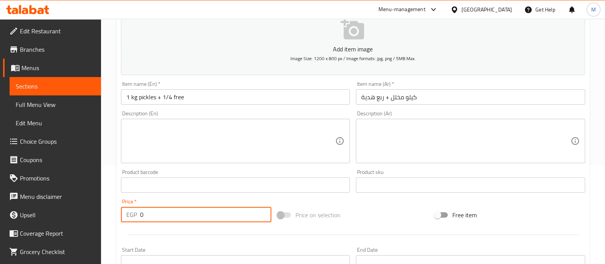
click at [191, 209] on input "0" at bounding box center [206, 214] width 132 height 15
type input "37.5"
click at [195, 229] on div at bounding box center [353, 234] width 471 height 19
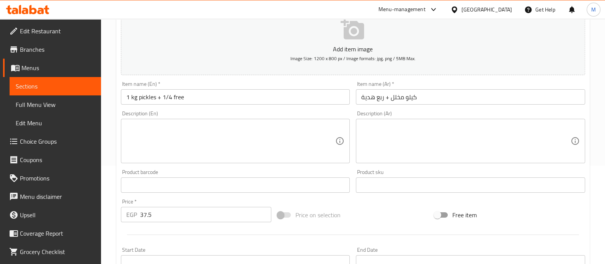
scroll to position [276, 0]
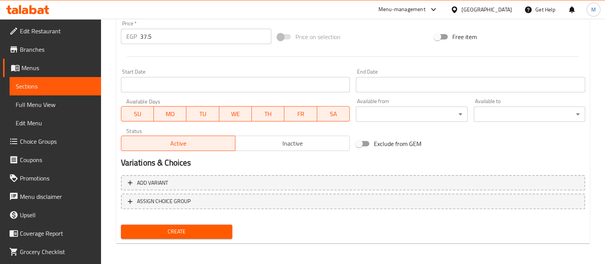
click at [190, 229] on span "Create" at bounding box center [176, 232] width 99 height 10
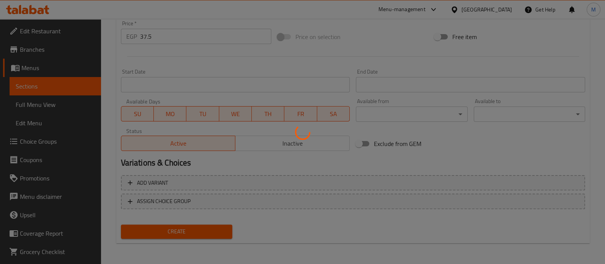
scroll to position [0, 0]
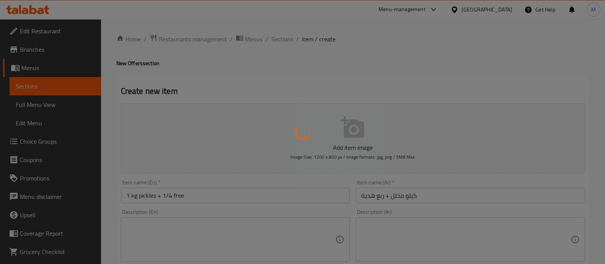
type input "0"
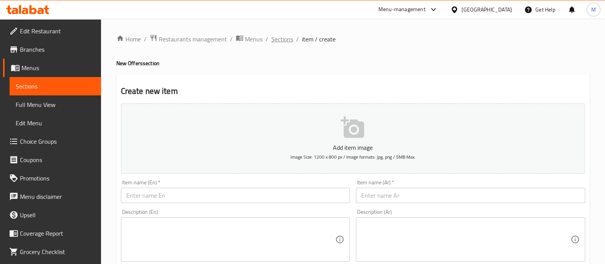
click at [275, 38] on span "Sections" at bounding box center [282, 38] width 22 height 9
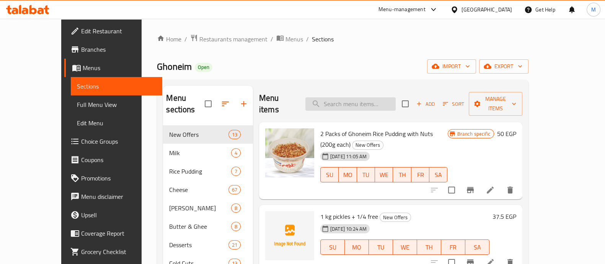
click at [348, 100] on input "search" at bounding box center [351, 103] width 90 height 13
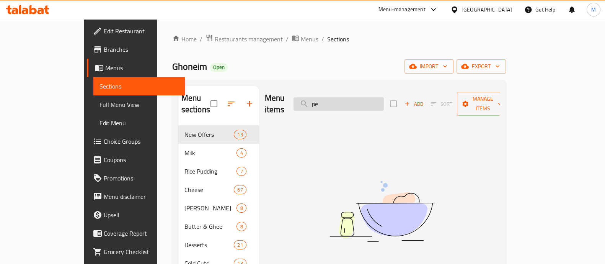
type input "p"
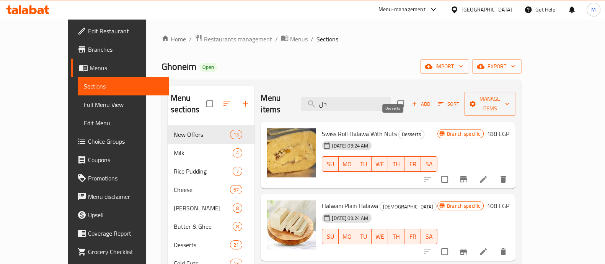
type input "ح"
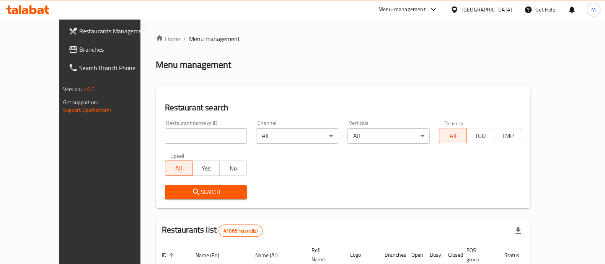
click at [79, 33] on span "Restaurants Management" at bounding box center [116, 30] width 75 height 9
